Goal: Find specific page/section: Find specific page/section

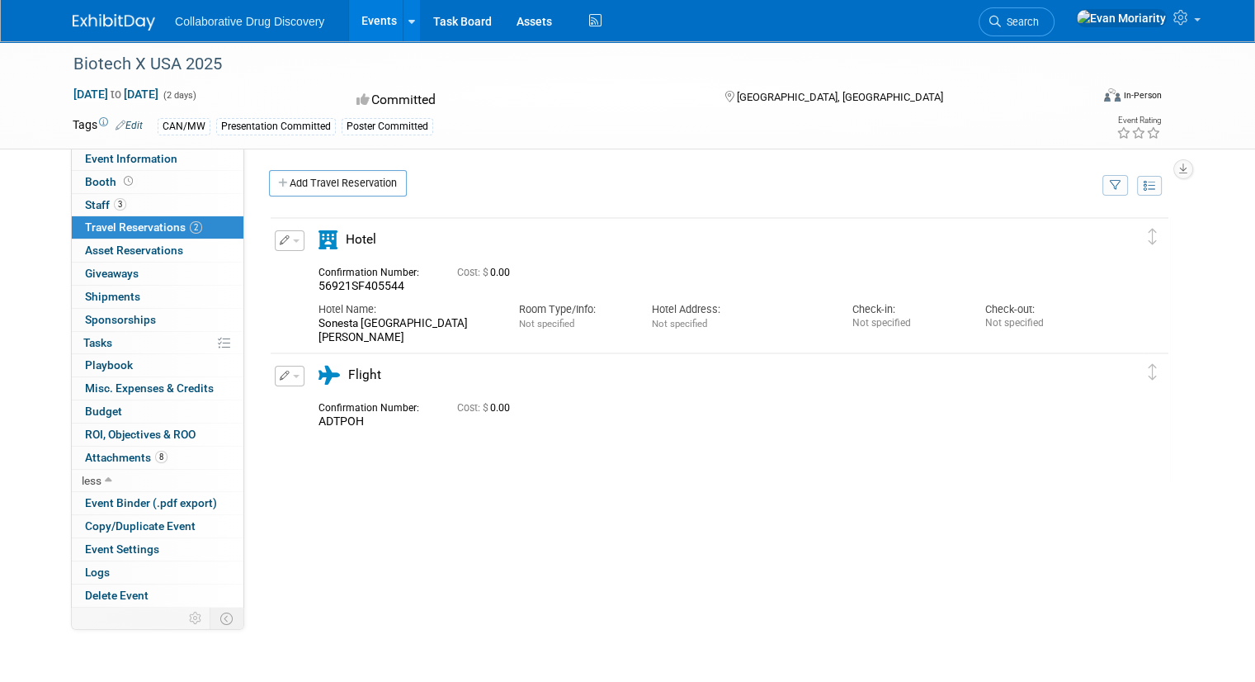
click at [116, 21] on img at bounding box center [114, 22] width 83 height 17
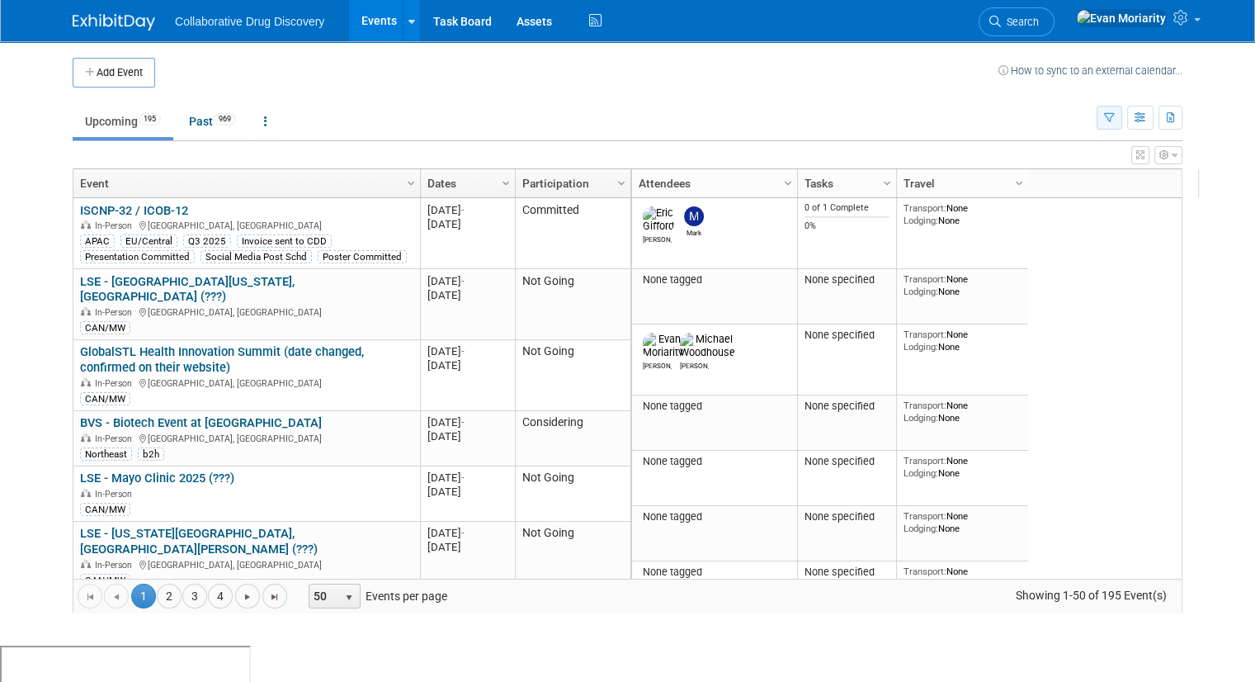
click at [1115, 117] on icon "button" at bounding box center [1109, 118] width 11 height 11
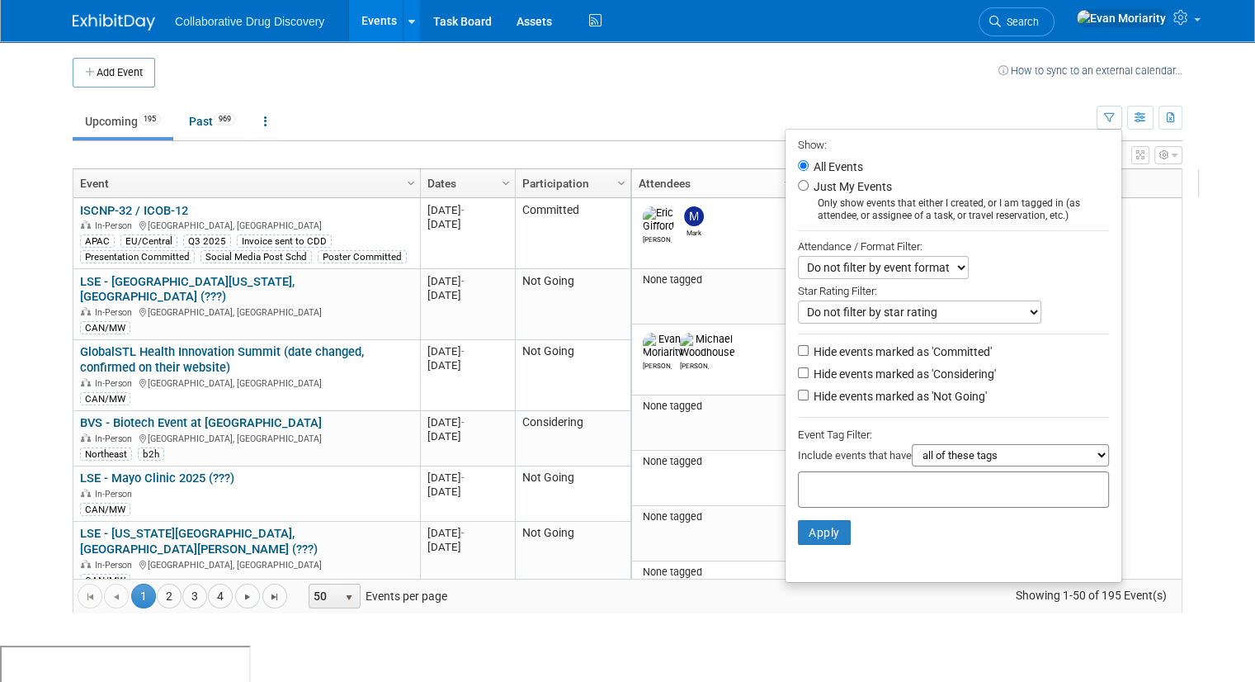
click at [949, 496] on div at bounding box center [953, 489] width 311 height 36
type input "Can"
click at [849, 524] on div "CAN/MW" at bounding box center [921, 521] width 231 height 23
type input "CAN/MW"
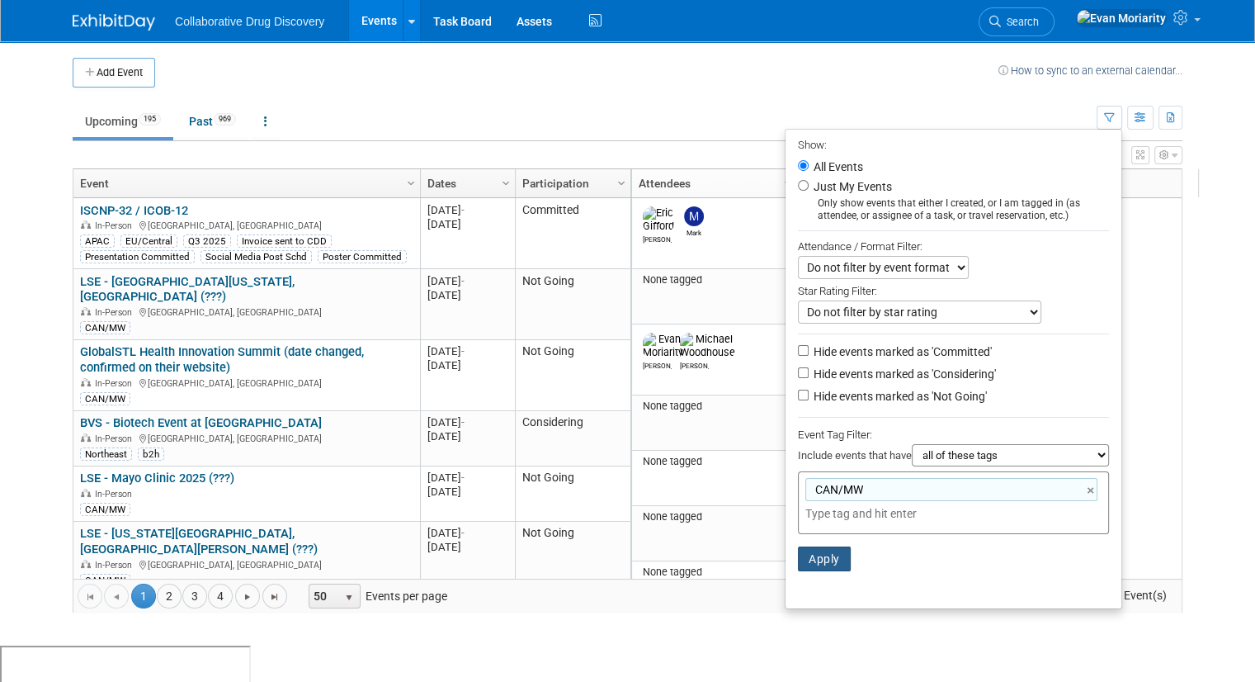
click at [851, 555] on button "Apply" at bounding box center [824, 558] width 53 height 25
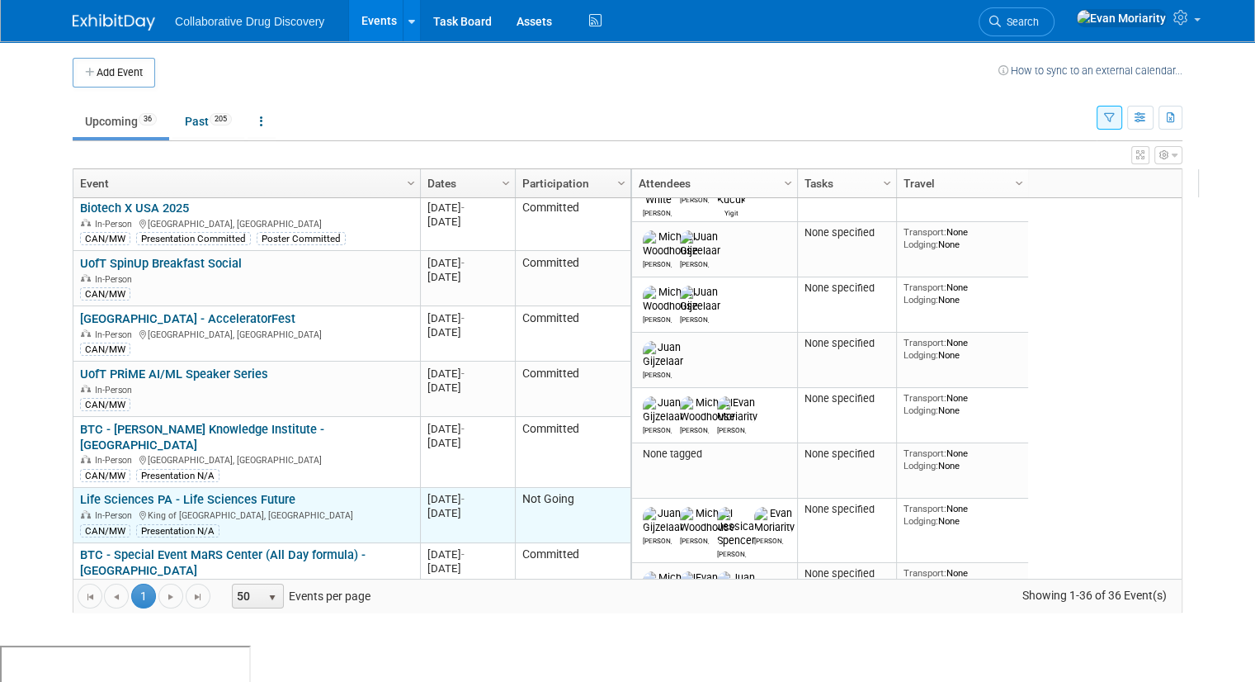
scroll to position [495, 0]
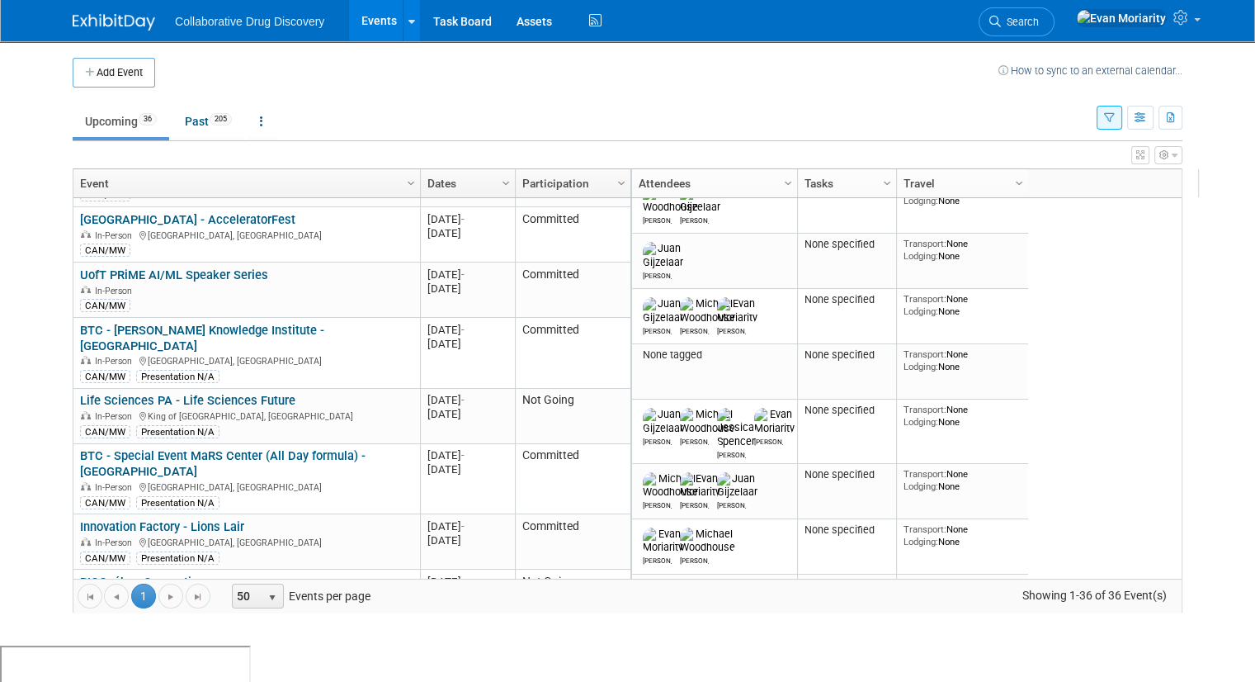
click at [613, 191] on link "Column Settings" at bounding box center [622, 181] width 18 height 25
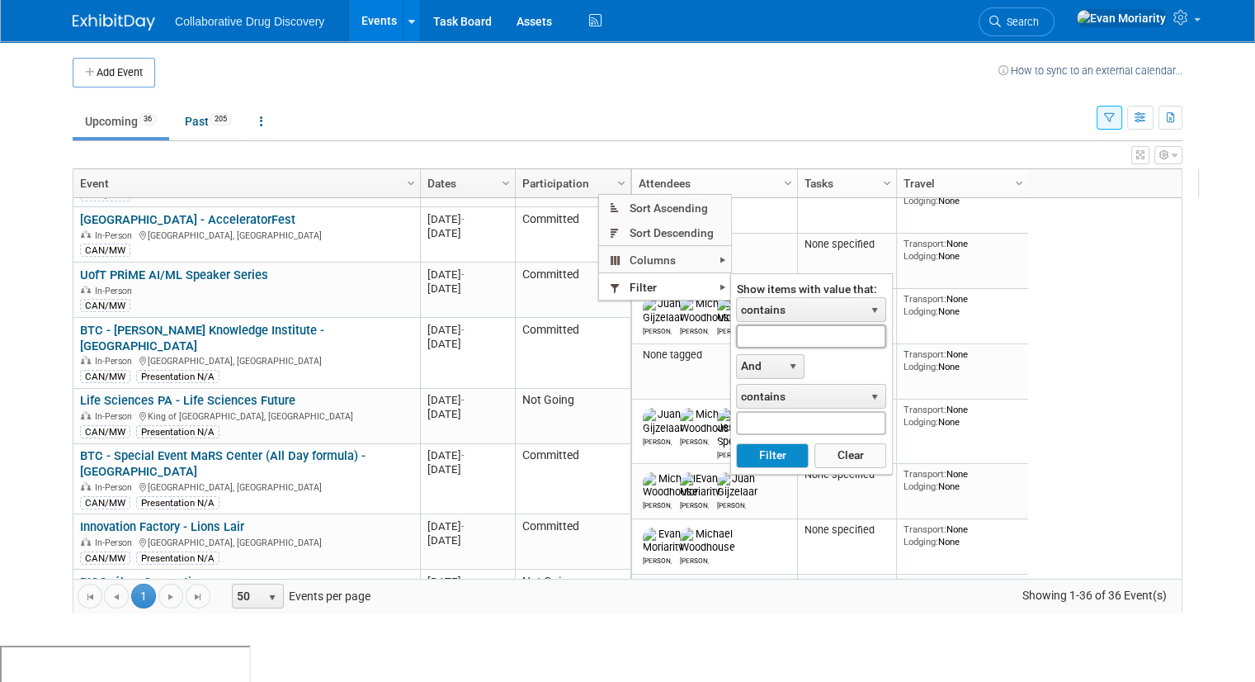
click at [822, 333] on input "text" at bounding box center [811, 336] width 150 height 24
click at [845, 311] on span "contains" at bounding box center [800, 309] width 127 height 23
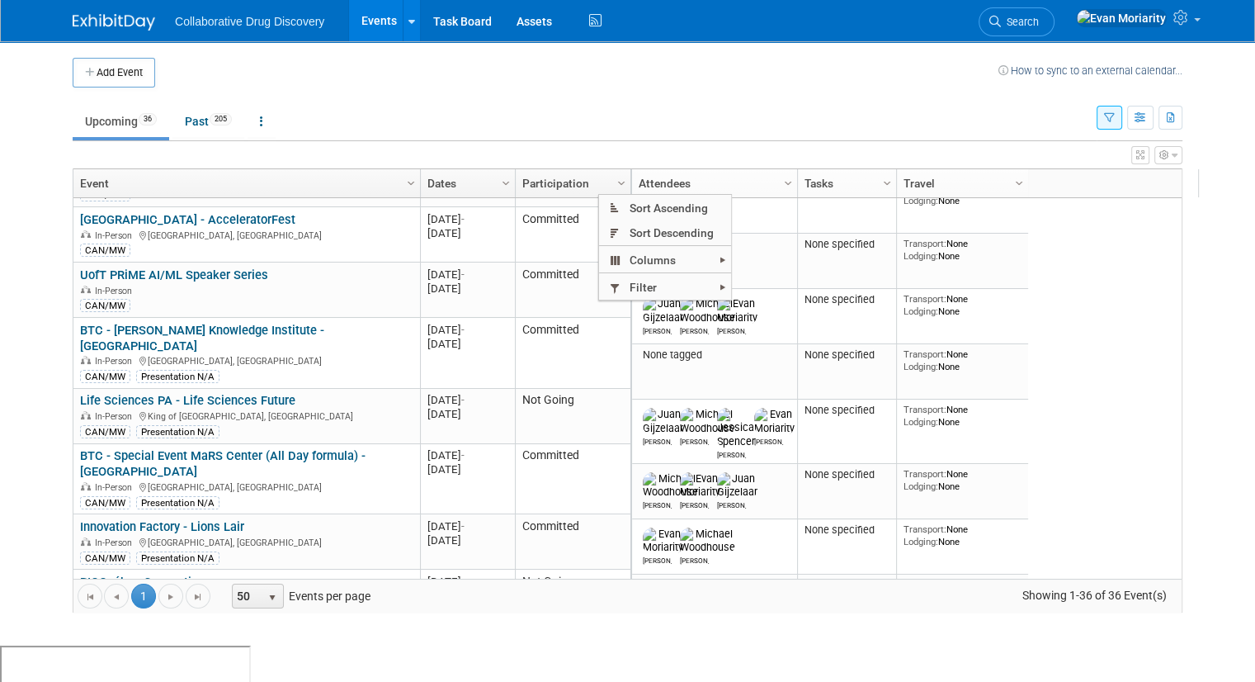
click at [657, 73] on td at bounding box center [577, 73] width 844 height 30
click at [699, 87] on td "Upcoming 36 Past 205 All Events 241 Past and Upcoming Grouped Annually Events g…" at bounding box center [585, 114] width 1024 height 54
click at [621, 90] on td "Upcoming 36 Past 205 All Events 241 Past and Upcoming Grouped Annually Events g…" at bounding box center [585, 114] width 1024 height 54
